Goal: Use online tool/utility

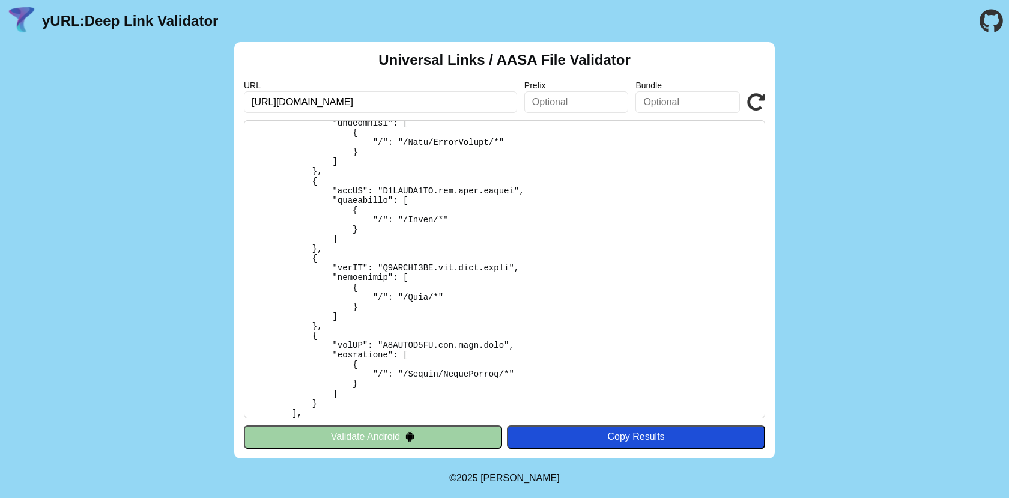
scroll to position [222, 0]
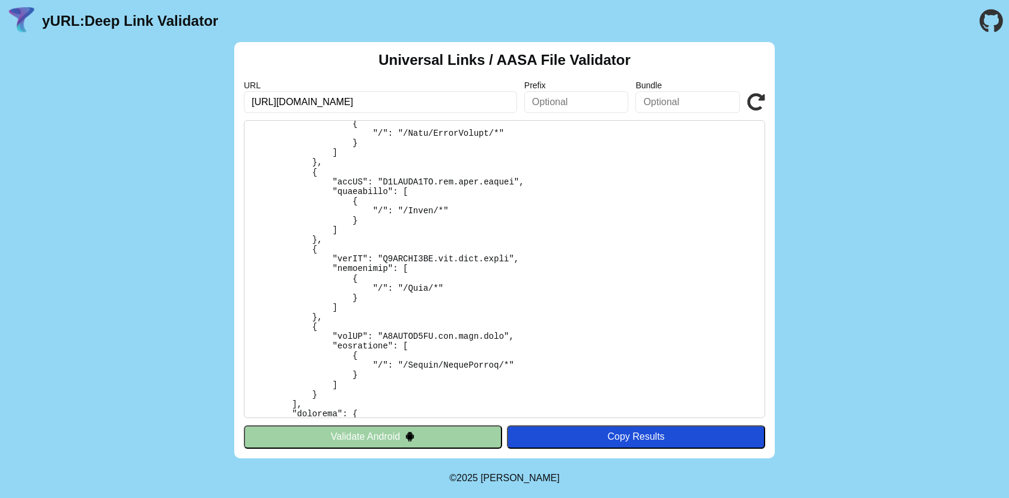
click at [756, 103] on icon at bounding box center [756, 102] width 18 height 18
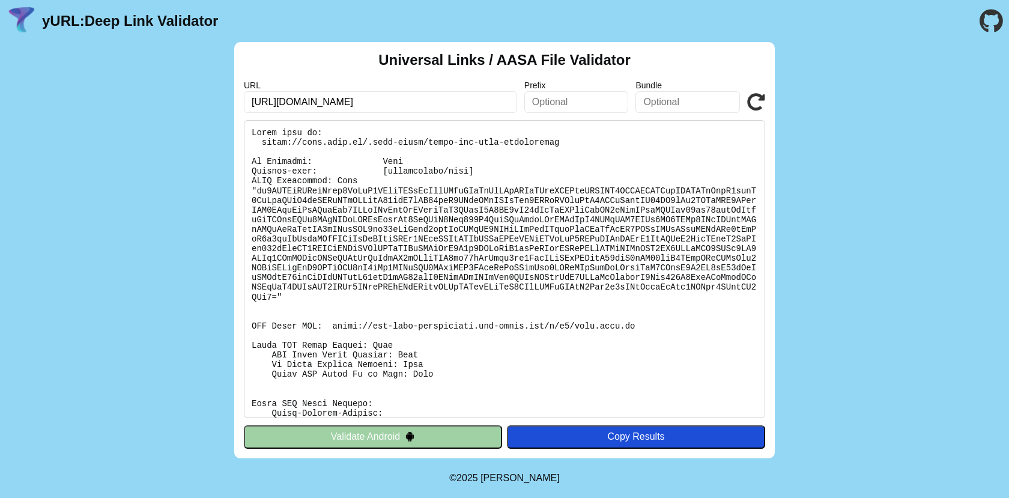
click at [747, 108] on icon at bounding box center [756, 102] width 18 height 18
click at [749, 107] on icon at bounding box center [756, 102] width 18 height 18
click at [361, 100] on input "[URL][DOMAIN_NAME]" at bounding box center [380, 102] width 273 height 22
click at [761, 100] on icon at bounding box center [756, 102] width 18 height 18
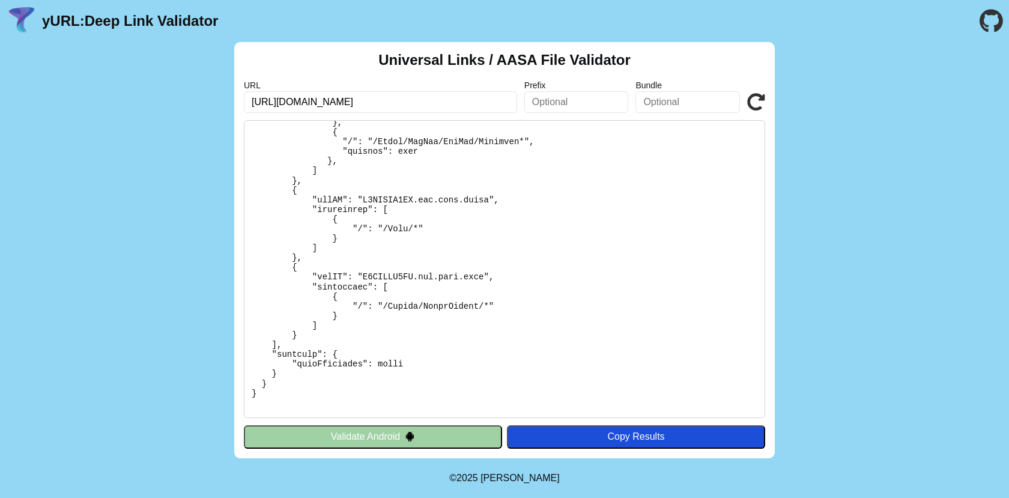
scroll to position [924, 0]
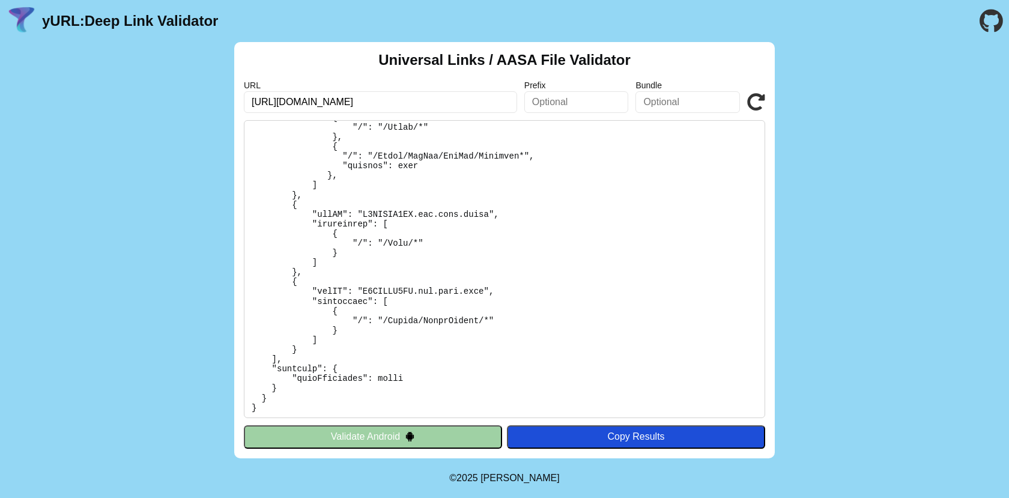
click at [758, 102] on icon at bounding box center [756, 102] width 18 height 18
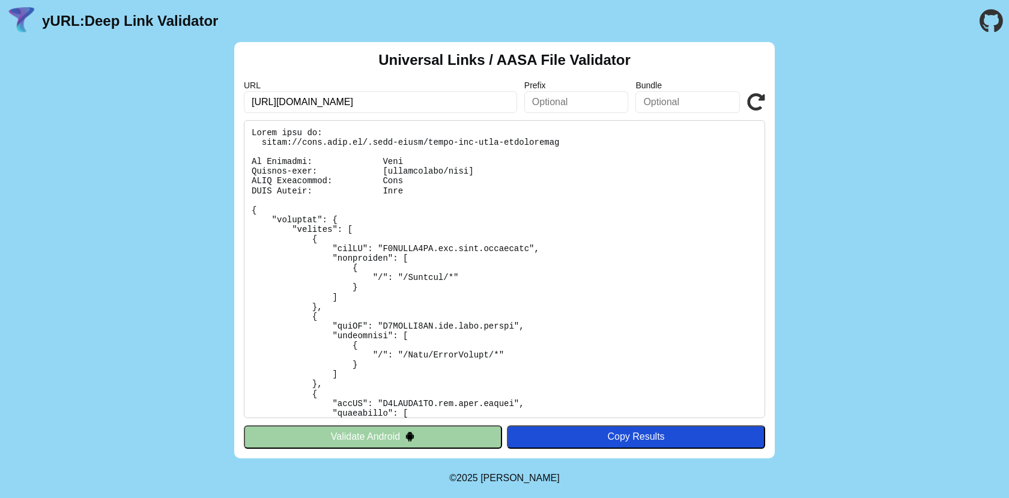
click at [763, 103] on icon at bounding box center [756, 102] width 18 height 18
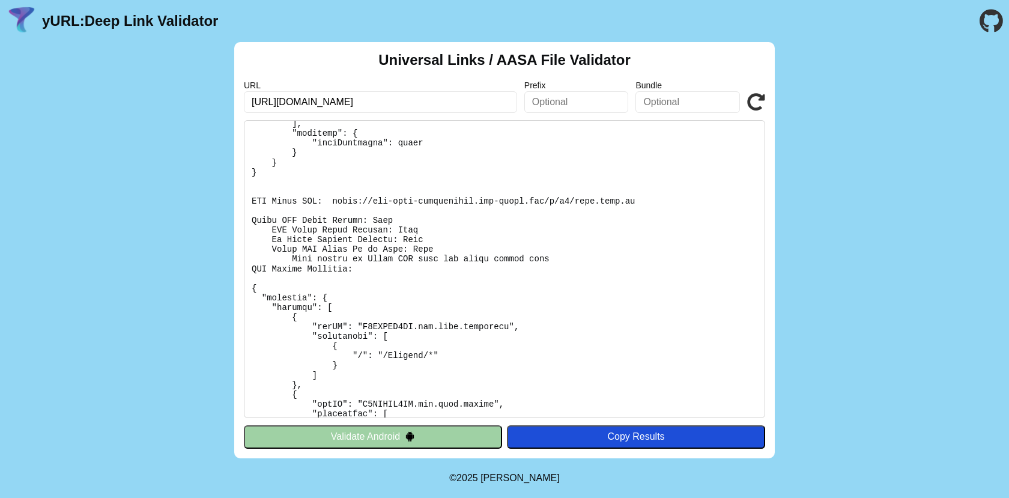
scroll to position [608, 0]
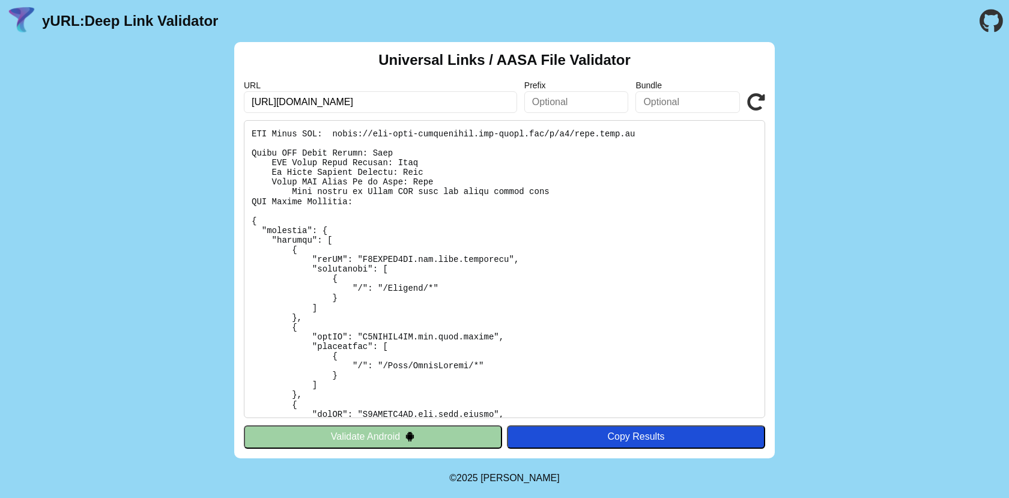
click at [760, 102] on icon at bounding box center [756, 102] width 18 height 18
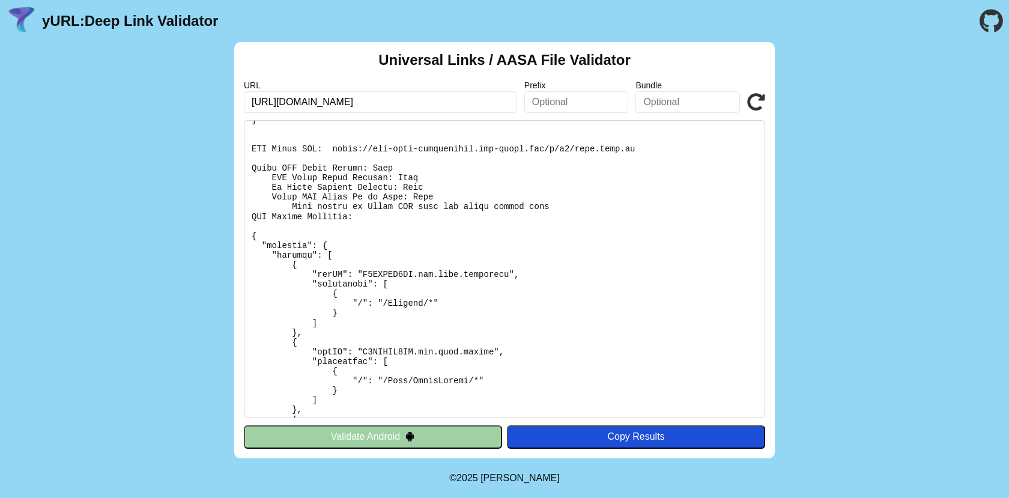
scroll to position [565, 0]
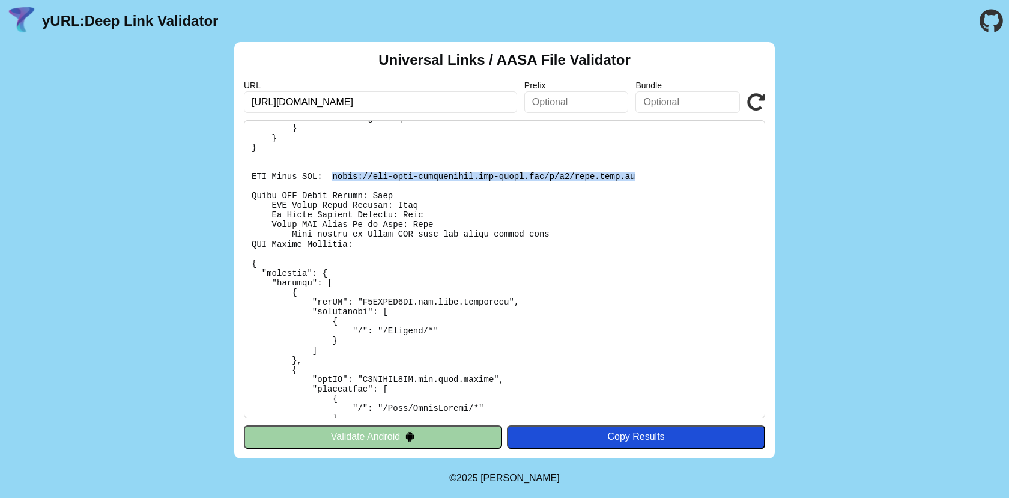
drag, startPoint x: 333, startPoint y: 175, endPoint x: 622, endPoint y: 176, distance: 289.0
click at [639, 174] on pre at bounding box center [505, 269] width 522 height 298
click at [459, 176] on pre at bounding box center [505, 269] width 522 height 298
click at [449, 177] on pre at bounding box center [505, 269] width 522 height 298
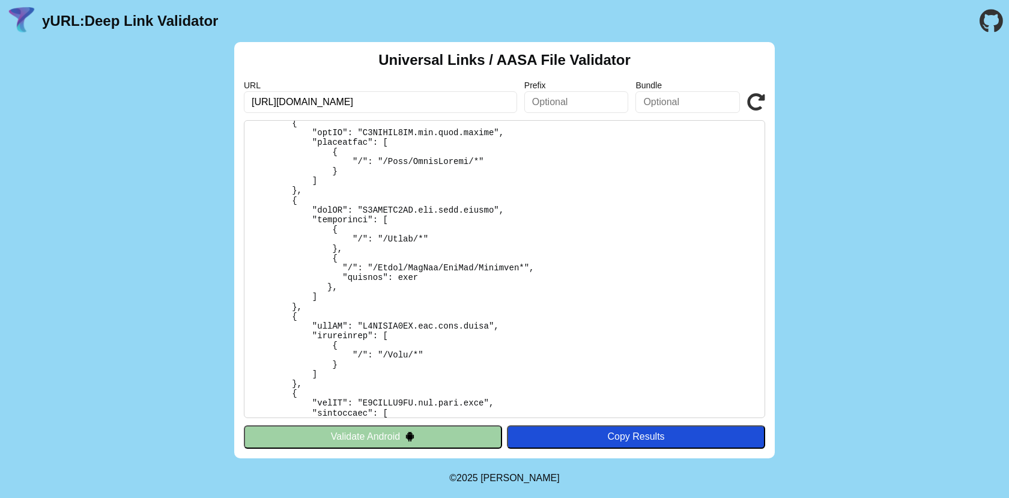
scroll to position [815, 0]
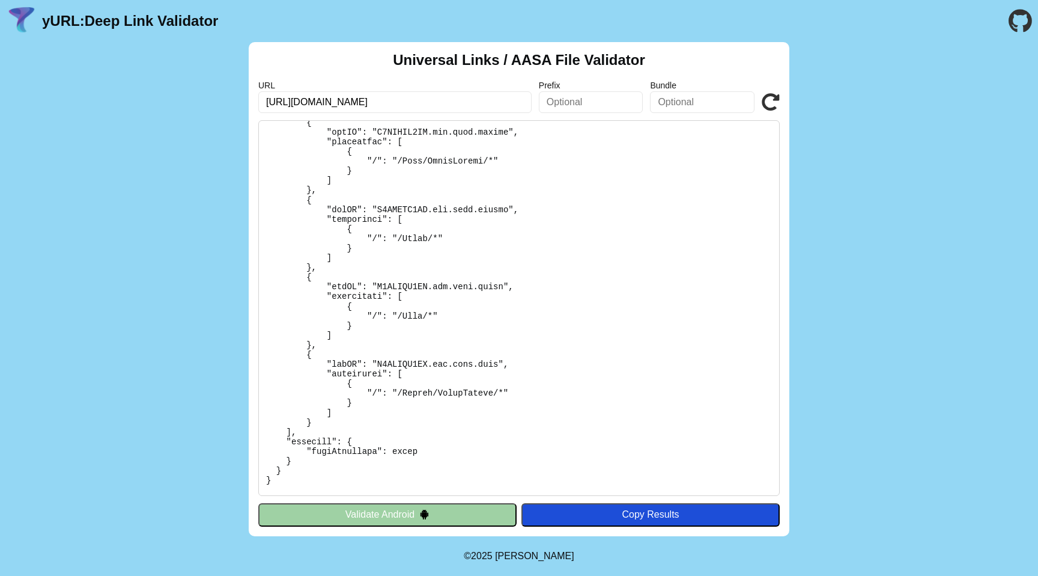
scroll to position [815, 0]
click at [349, 212] on pre at bounding box center [519, 308] width 522 height 376
click at [305, 192] on pre at bounding box center [519, 308] width 522 height 376
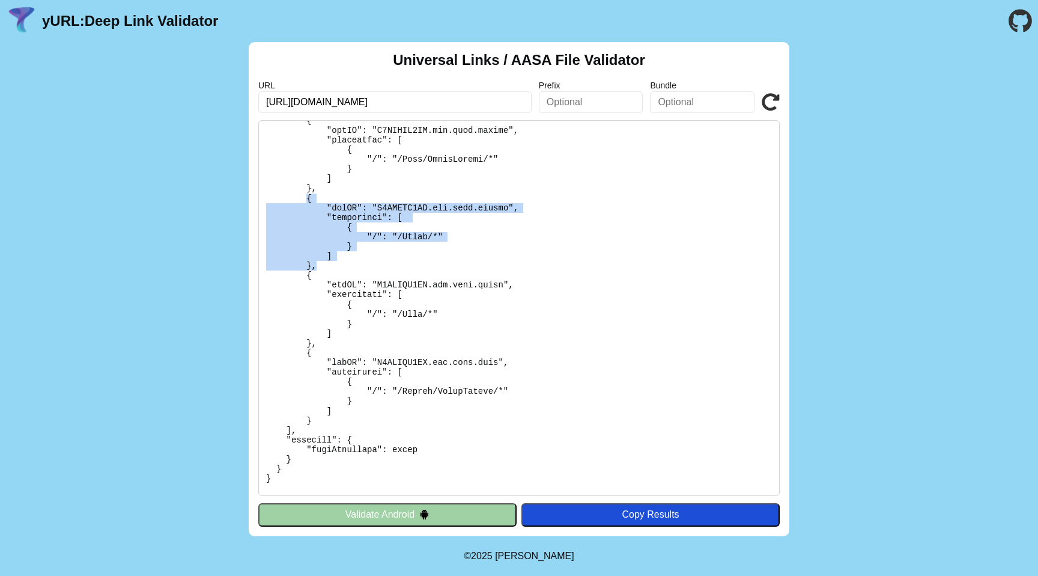
drag, startPoint x: 307, startPoint y: 195, endPoint x: 362, endPoint y: 264, distance: 88.5
click at [362, 264] on pre at bounding box center [519, 308] width 522 height 376
copy pre "{ "appID": "S8PKZGC8AM.com.brav.ivreap", "components": [ { "/": "/Ivrea/*" } ] …"
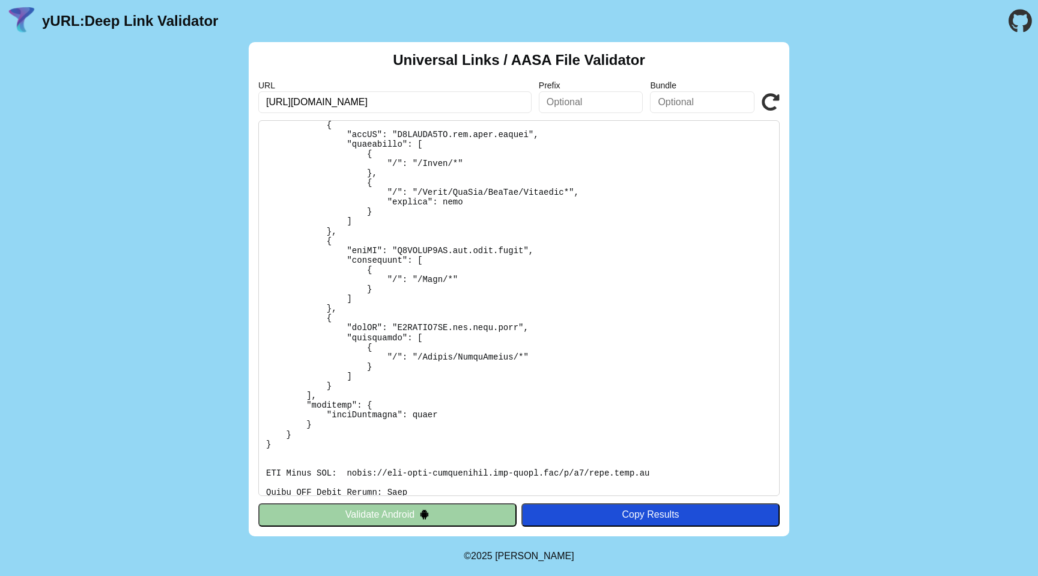
scroll to position [202, 0]
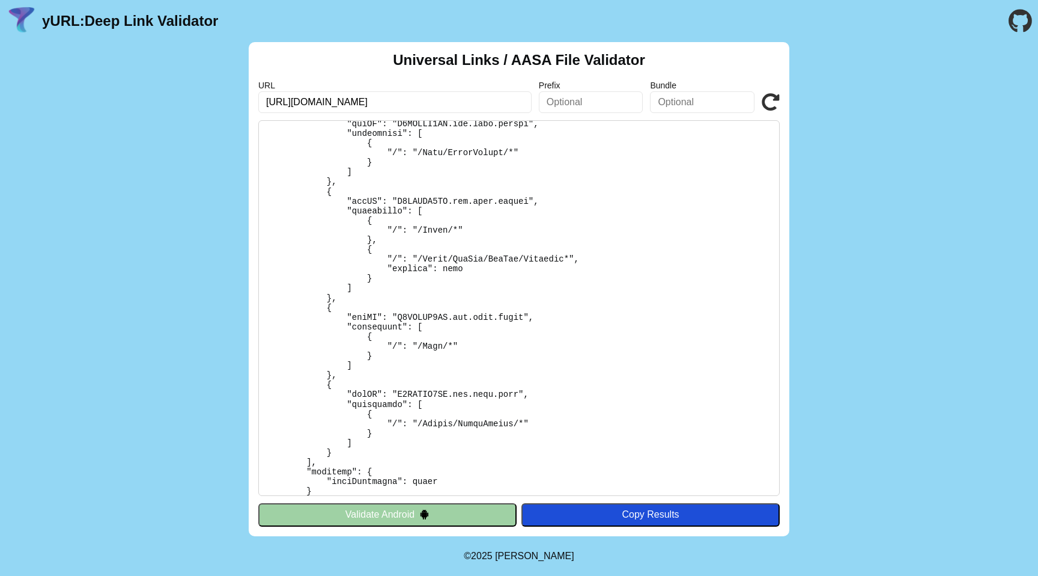
click at [347, 199] on pre at bounding box center [519, 308] width 522 height 376
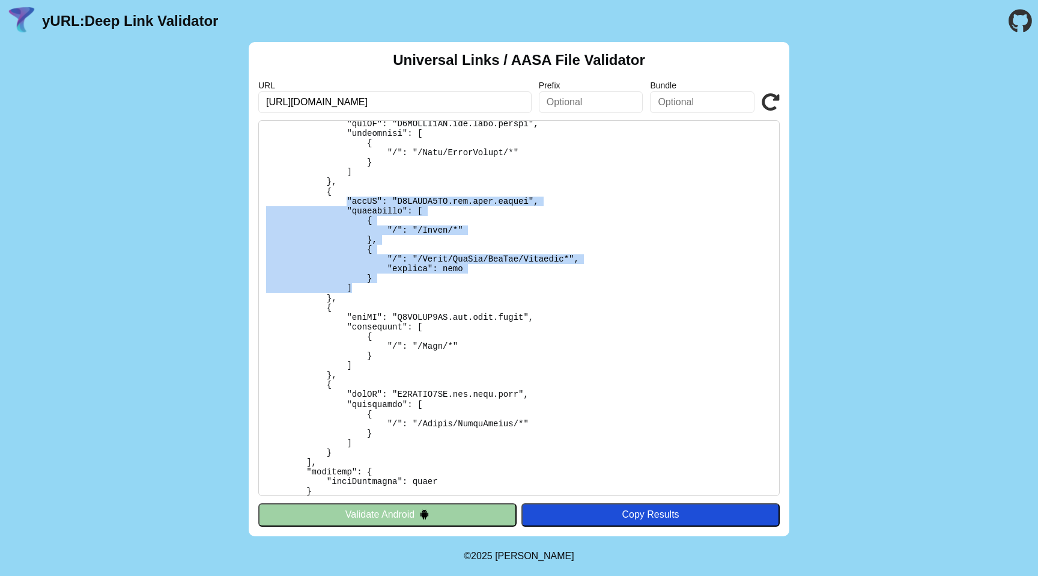
drag, startPoint x: 347, startPoint y: 197, endPoint x: 348, endPoint y: 213, distance: 16.3
click at [379, 284] on pre at bounding box center [519, 308] width 522 height 376
drag, startPoint x: 327, startPoint y: 192, endPoint x: 346, endPoint y: 294, distance: 103.2
click at [346, 294] on pre at bounding box center [519, 308] width 522 height 376
copy pre "{ "appID": "S8PKZGC8AM.com.brav.ivreap", "components": [ { "/": "/Ivrea/*" }, {…"
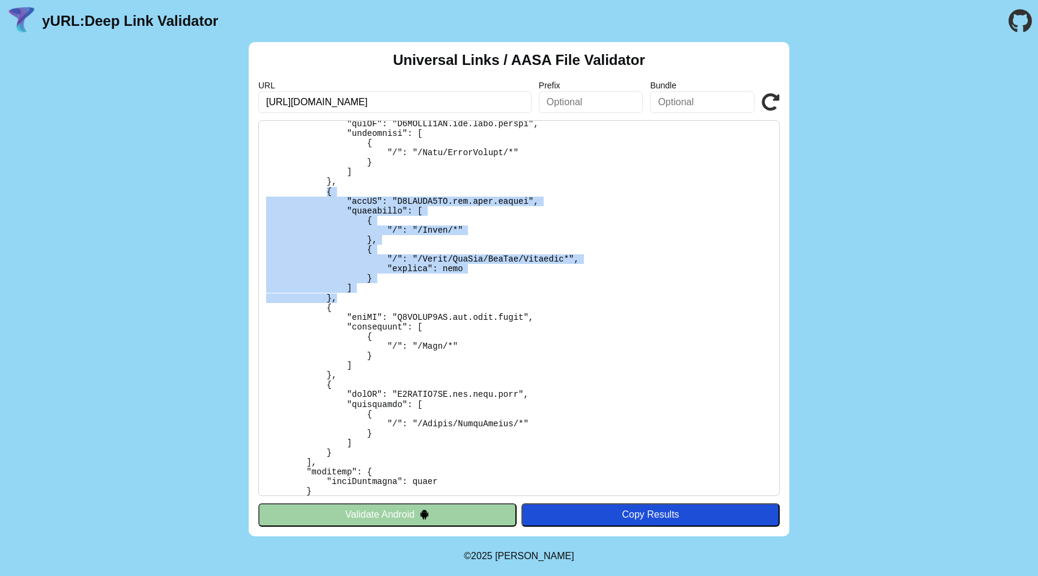
click at [774, 101] on icon at bounding box center [771, 102] width 18 height 18
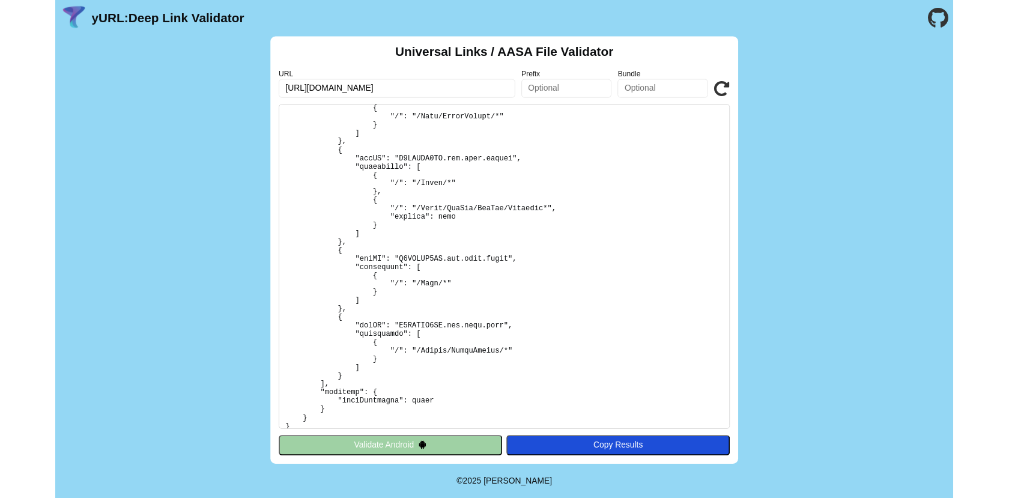
scroll to position [222, 0]
